Goal: Task Accomplishment & Management: Use online tool/utility

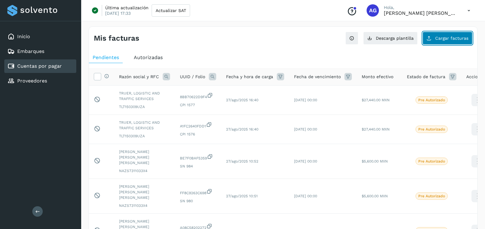
click at [450, 35] on button "Cargar facturas" at bounding box center [448, 38] width 50 height 13
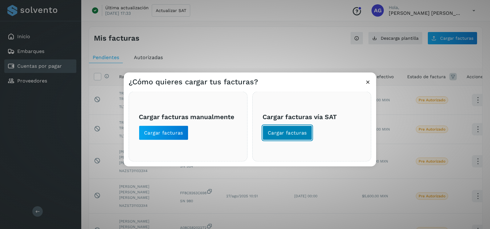
click at [304, 135] on span "Cargar facturas" at bounding box center [287, 133] width 39 height 7
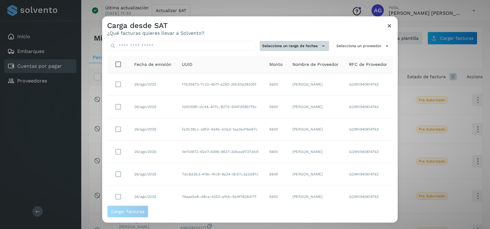
click at [295, 42] on button "Selecciona un rango de fechas" at bounding box center [294, 46] width 69 height 10
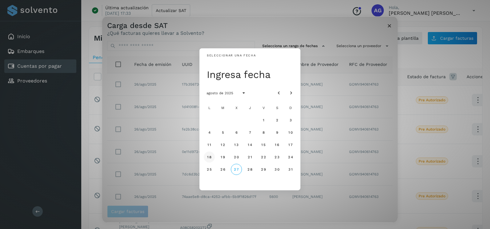
click at [210, 157] on span "18" at bounding box center [209, 157] width 5 height 4
click at [223, 157] on span "19" at bounding box center [222, 157] width 5 height 4
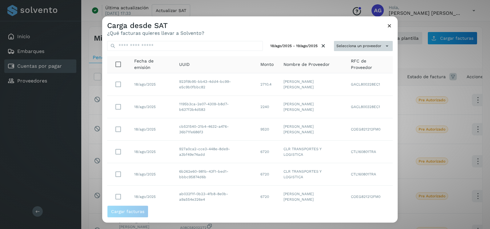
click at [374, 43] on button "Selecciona un proveedor" at bounding box center [363, 46] width 59 height 10
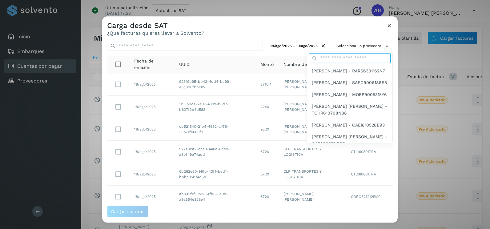
click at [348, 56] on input "text" at bounding box center [350, 58] width 82 height 10
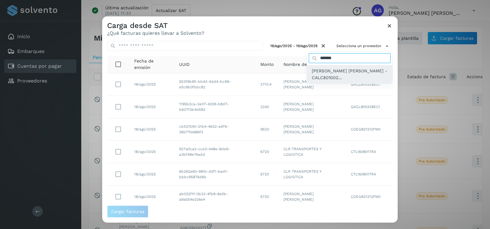
type input "*******"
click at [348, 79] on span "CYNTHIA PAOLA CARREON LOPEZ - CALC801002..." at bounding box center [350, 74] width 76 height 14
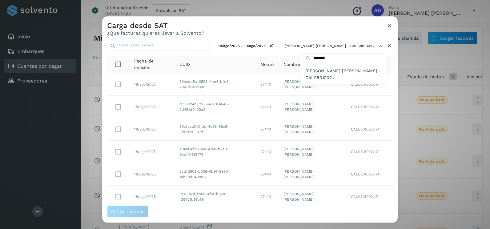
click at [352, 36] on div at bounding box center [347, 130] width 490 height 229
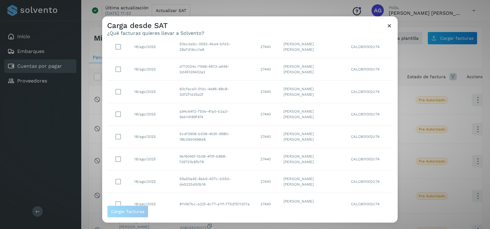
scroll to position [109, 0]
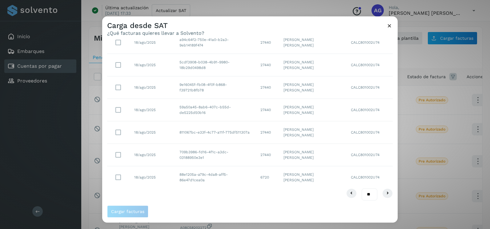
click at [368, 193] on select "** ** **" at bounding box center [370, 194] width 16 height 12
select select "**"
click at [362, 188] on select "** ** **" at bounding box center [370, 194] width 16 height 12
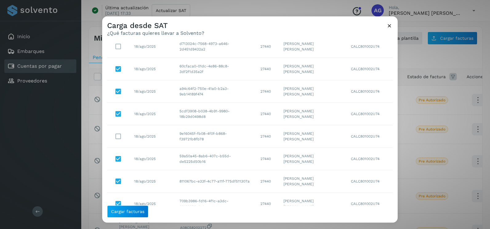
scroll to position [23, 0]
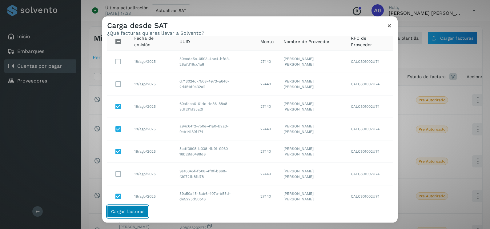
click at [139, 212] on span "Cargar facturas" at bounding box center [127, 211] width 33 height 4
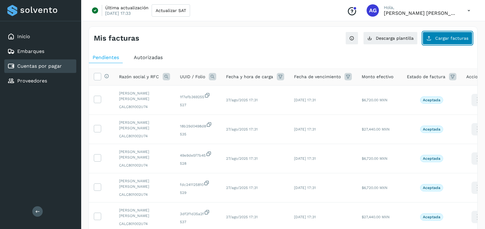
click at [455, 36] on span "Cargar facturas" at bounding box center [451, 38] width 33 height 4
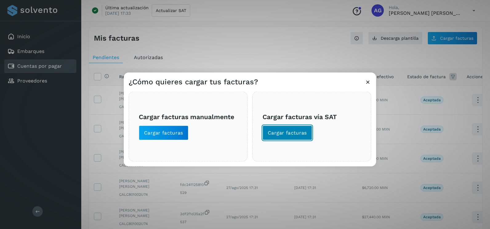
click at [292, 135] on span "Cargar facturas" at bounding box center [287, 133] width 39 height 7
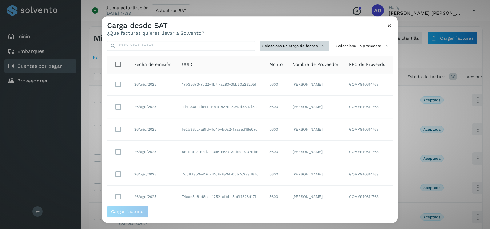
click at [289, 42] on button "Selecciona un rango de fechas" at bounding box center [294, 46] width 69 height 10
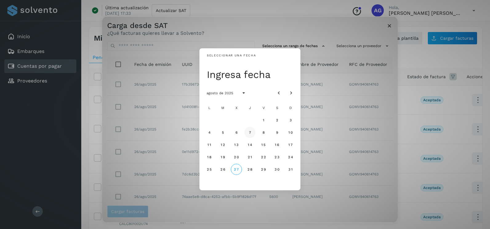
click at [251, 130] on button "7" at bounding box center [249, 132] width 11 height 11
click at [264, 132] on span "8" at bounding box center [263, 132] width 3 height 4
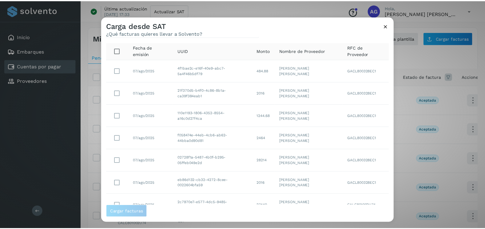
scroll to position [0, 0]
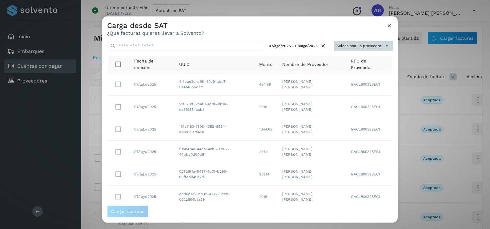
click at [363, 45] on button "Selecciona un proveedor" at bounding box center [363, 46] width 59 height 10
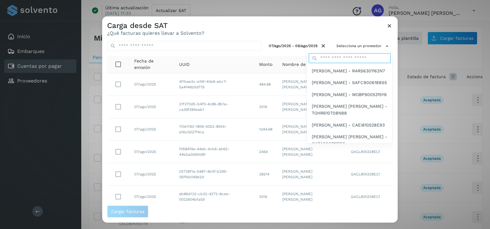
click at [344, 56] on input "text" at bounding box center [350, 58] width 82 height 10
type input "*******"
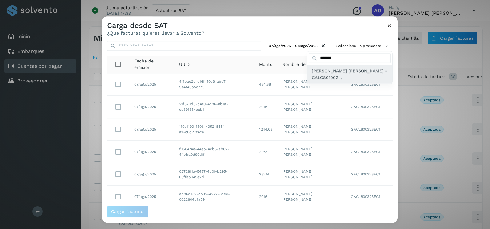
click at [342, 79] on span "CYNTHIA PAOLA CARREON LOPEZ - CALC801002..." at bounding box center [350, 74] width 76 height 14
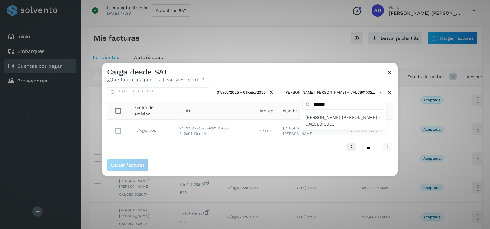
click at [118, 134] on div at bounding box center [347, 177] width 490 height 229
click at [118, 133] on div at bounding box center [347, 177] width 490 height 229
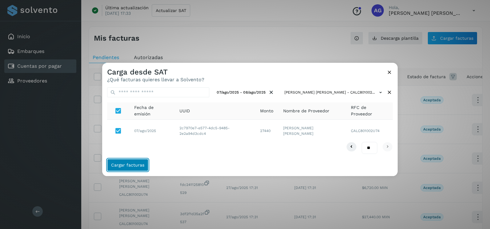
click at [133, 162] on button "Cargar facturas" at bounding box center [127, 165] width 41 height 12
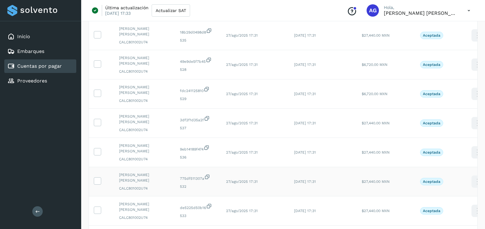
scroll to position [206, 0]
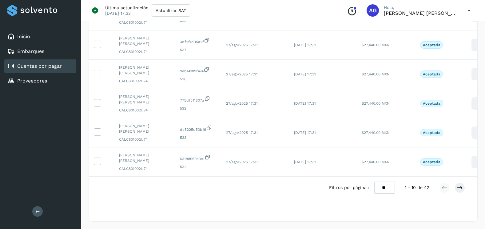
click at [383, 189] on select "** ** **" at bounding box center [385, 188] width 21 height 12
select select "**"
click at [375, 182] on select "** ** **" at bounding box center [385, 188] width 21 height 12
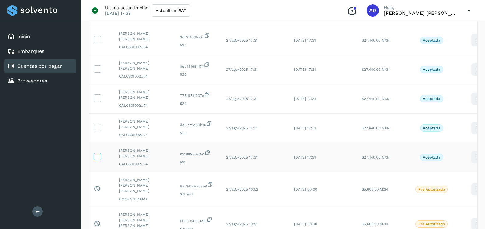
click at [97, 153] on icon at bounding box center [97, 156] width 6 height 6
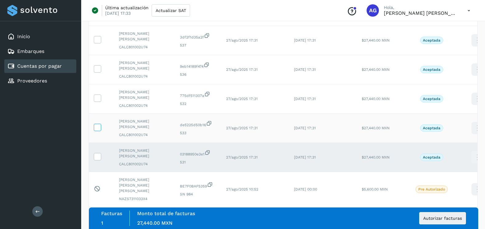
click at [96, 125] on icon at bounding box center [97, 127] width 6 height 6
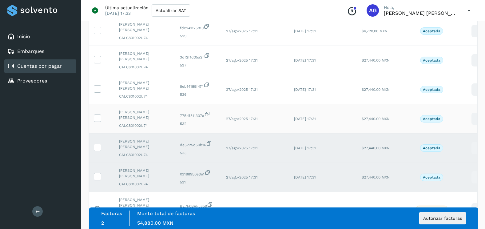
scroll to position [175, 0]
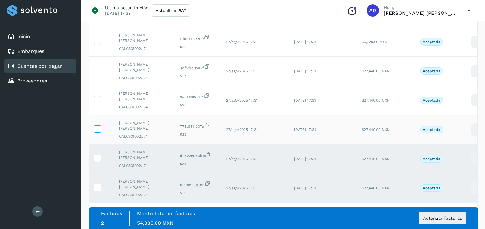
click at [98, 130] on icon at bounding box center [97, 128] width 6 height 6
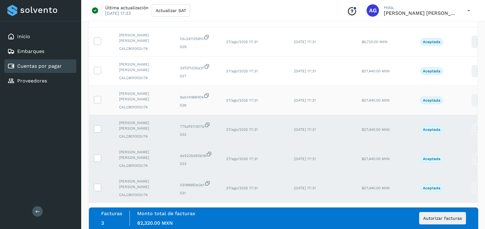
click at [95, 95] on td at bounding box center [101, 100] width 25 height 29
click at [99, 73] on icon at bounding box center [97, 70] width 6 height 6
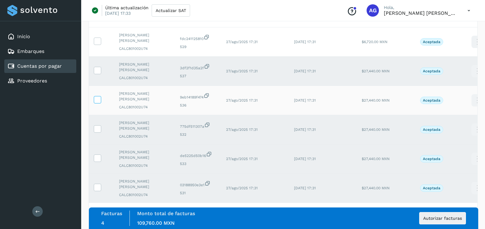
click at [99, 97] on icon at bounding box center [97, 99] width 6 height 6
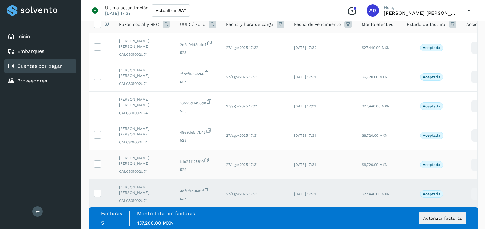
scroll to position [52, 0]
click at [101, 161] on td at bounding box center [101, 165] width 25 height 29
click at [99, 161] on icon at bounding box center [97, 164] width 6 height 6
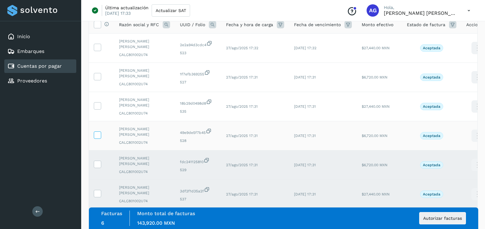
click at [98, 137] on icon at bounding box center [97, 134] width 6 height 6
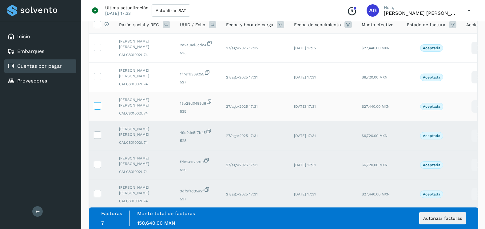
drag, startPoint x: 96, startPoint y: 107, endPoint x: 96, endPoint y: 96, distance: 10.8
click at [96, 106] on icon at bounding box center [97, 105] width 6 height 6
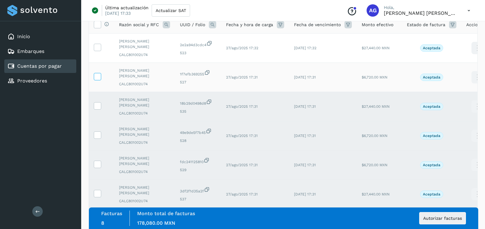
click at [95, 79] on icon at bounding box center [97, 76] width 6 height 6
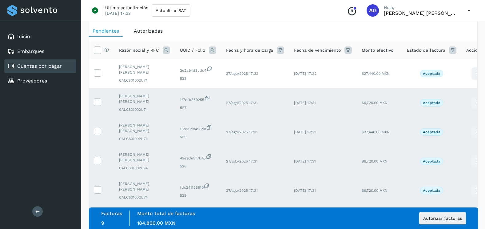
scroll to position [0, 0]
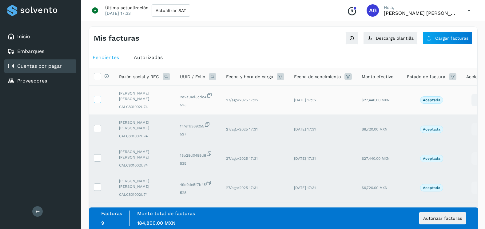
click at [95, 98] on icon at bounding box center [97, 99] width 6 height 6
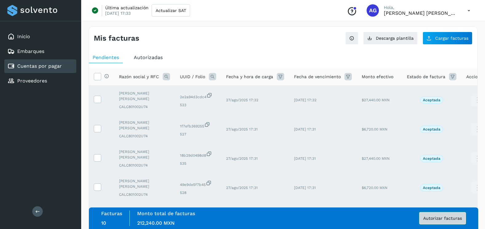
click at [454, 216] on span "Autorizar facturas" at bounding box center [442, 218] width 39 height 4
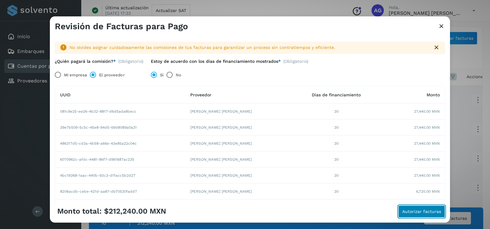
click at [430, 208] on button "Autorizar facturas" at bounding box center [421, 211] width 47 height 12
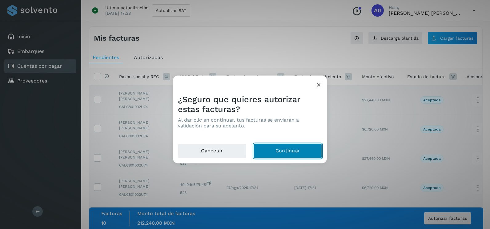
click at [297, 147] on button "Continuar" at bounding box center [288, 151] width 68 height 15
